Goal: Information Seeking & Learning: Learn about a topic

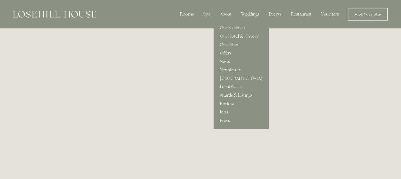
click at [239, 85] on link "Local Walks" at bounding box center [241, 87] width 55 height 8
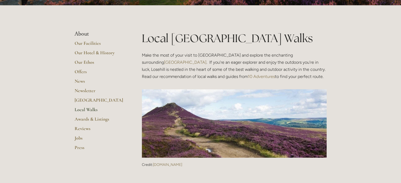
scroll to position [79, 0]
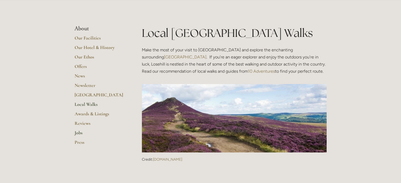
click at [78, 132] on link "Jobs" at bounding box center [100, 134] width 50 height 9
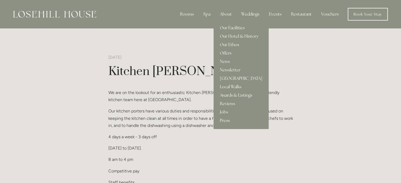
click at [231, 77] on link "[GEOGRAPHIC_DATA]" at bounding box center [241, 78] width 55 height 8
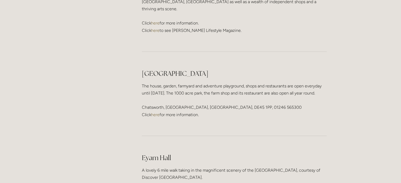
scroll to position [712, 0]
click at [154, 111] on link "here" at bounding box center [155, 113] width 8 height 5
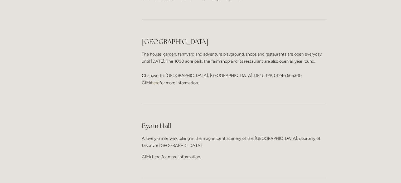
scroll to position [738, 0]
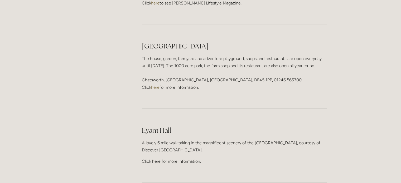
click at [154, 158] on p "Click here for more information." at bounding box center [234, 161] width 185 height 7
click at [170, 158] on p "Click here for more information." at bounding box center [234, 161] width 185 height 7
click at [187, 158] on p "Click here for more information." at bounding box center [234, 161] width 185 height 7
click at [159, 126] on h2 "Eyam Hall" at bounding box center [234, 130] width 185 height 9
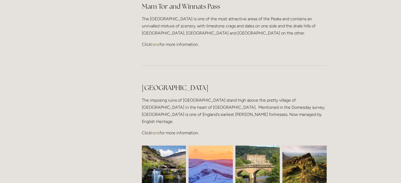
scroll to position [1240, 0]
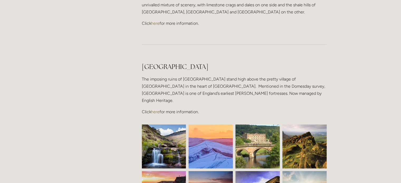
click at [157, 109] on link "here" at bounding box center [155, 111] width 8 height 5
click at [156, 109] on link "here" at bounding box center [155, 111] width 8 height 5
